Goal: Information Seeking & Learning: Learn about a topic

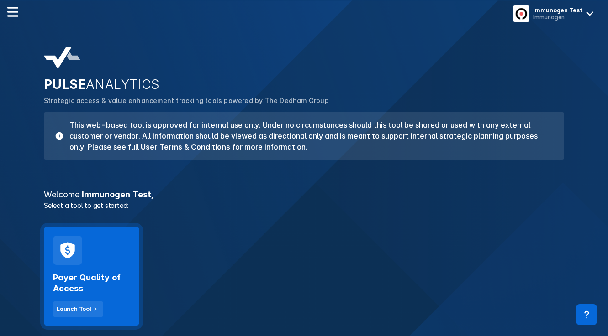
click at [89, 275] on h2 "Payer Quality of Access" at bounding box center [91, 284] width 77 height 22
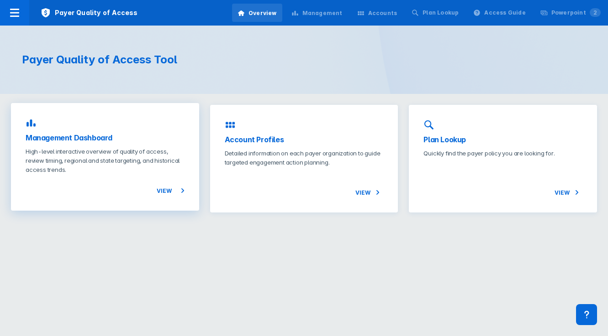
click at [124, 152] on p "High-level interactive overview of quality of access, review timing, regional a…" at bounding box center [105, 160] width 159 height 27
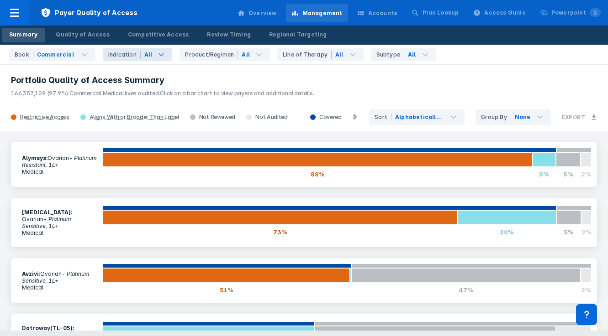
click at [157, 55] on icon at bounding box center [161, 54] width 11 height 11
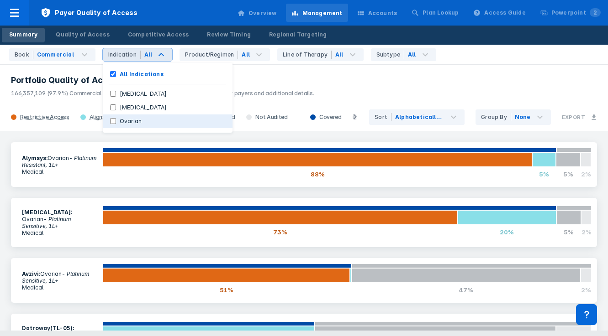
click at [143, 121] on button "Ovarian" at bounding box center [168, 122] width 130 height 14
checkbox Indications "false"
checkbox input "true"
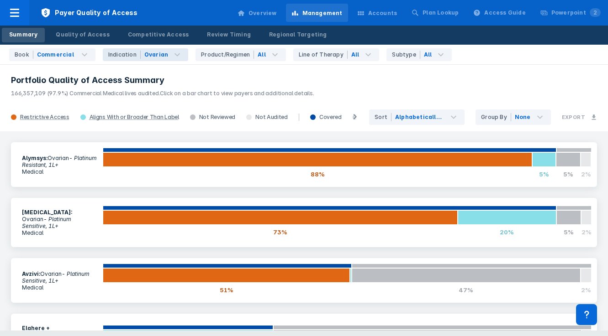
click at [400, 77] on h3 "Portfolio Quality of Access Summary" at bounding box center [304, 80] width 586 height 11
click at [147, 54] on div "Ovarian" at bounding box center [156, 55] width 24 height 8
click at [344, 89] on p "166,357,109 (97.9%) Commercial Medical lives audited. Click on a bar chart to v…" at bounding box center [304, 92] width 586 height 12
